Goal: Task Accomplishment & Management: Use online tool/utility

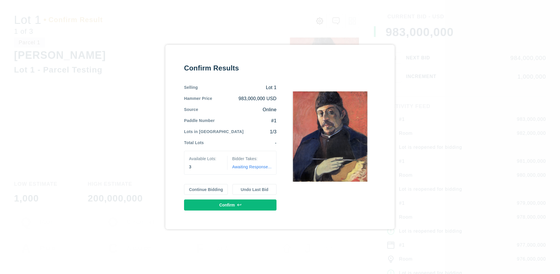
click at [206, 190] on button "Continue Bidding" at bounding box center [206, 189] width 44 height 11
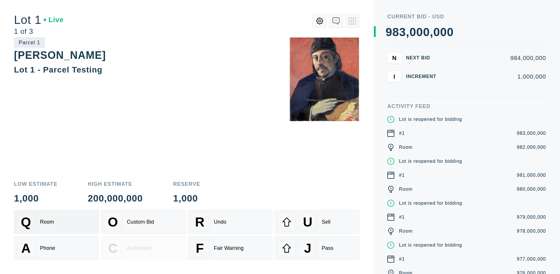
click at [56, 222] on div "Q Room" at bounding box center [56, 222] width 79 height 19
